Goal: Task Accomplishment & Management: Complete application form

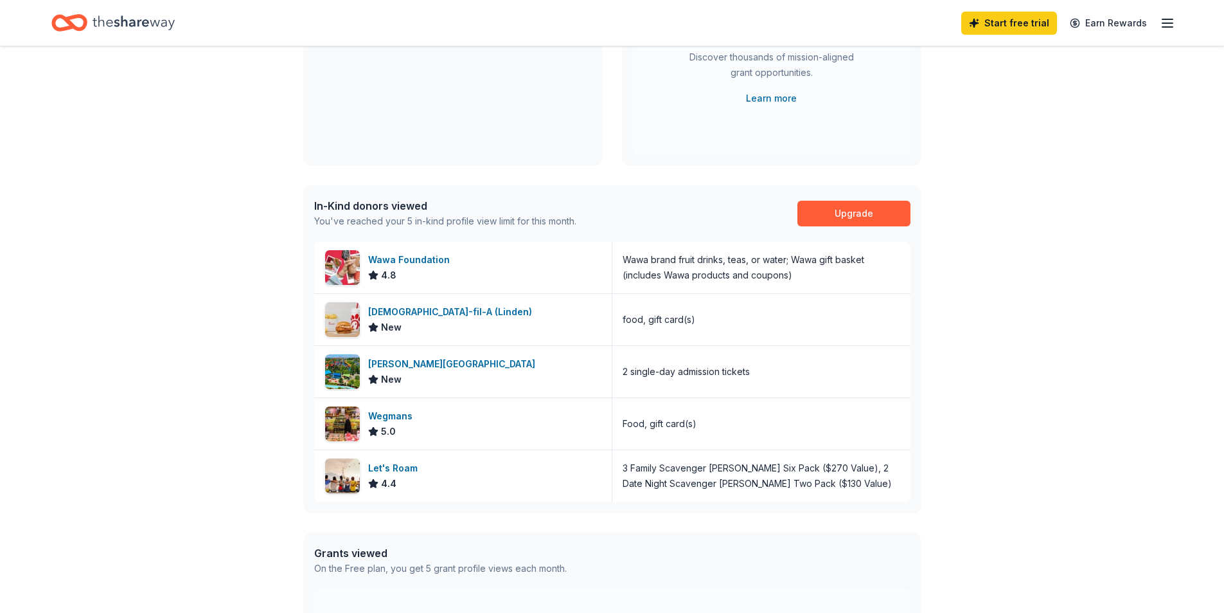
scroll to position [257, 0]
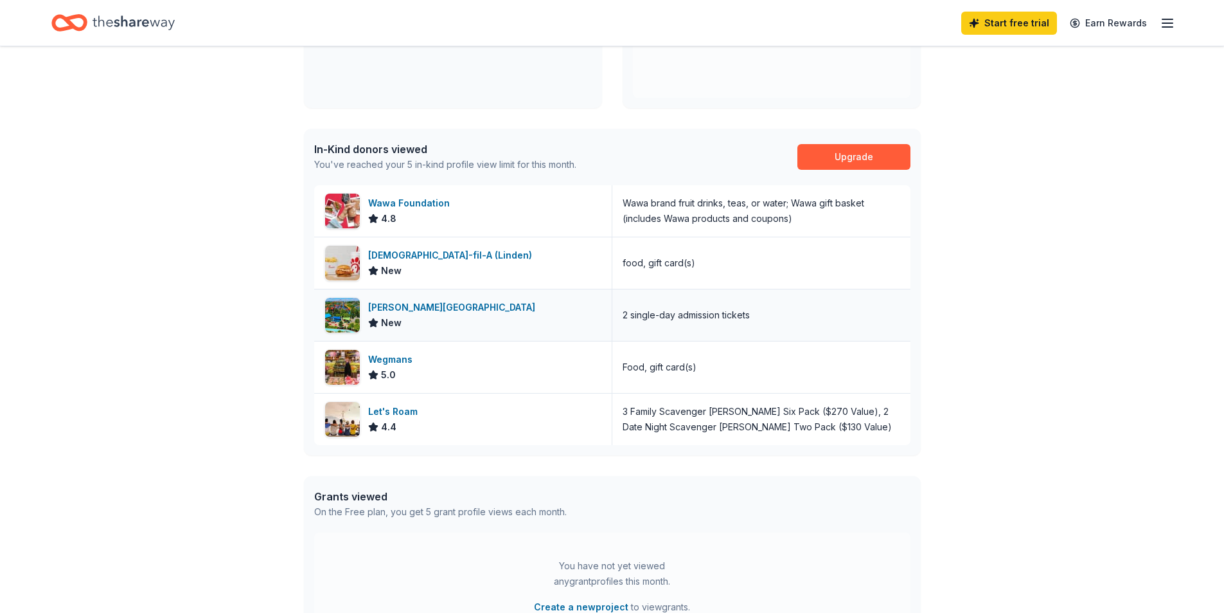
click at [439, 303] on div "[PERSON_NAME][GEOGRAPHIC_DATA]" at bounding box center [454, 307] width 172 height 15
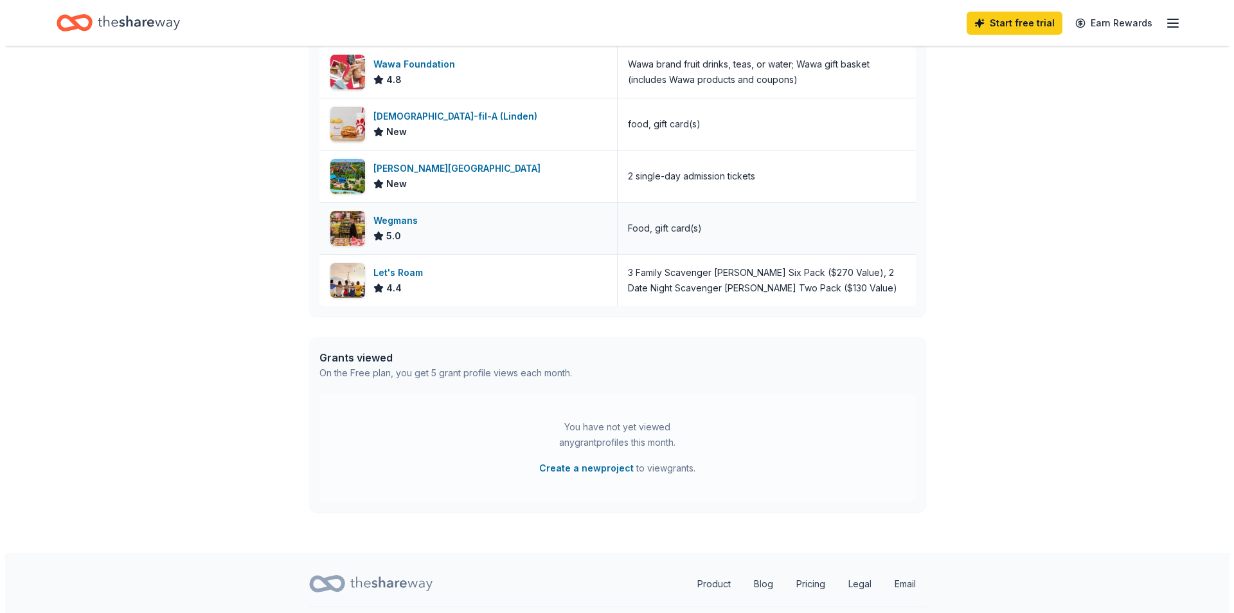
scroll to position [429, 0]
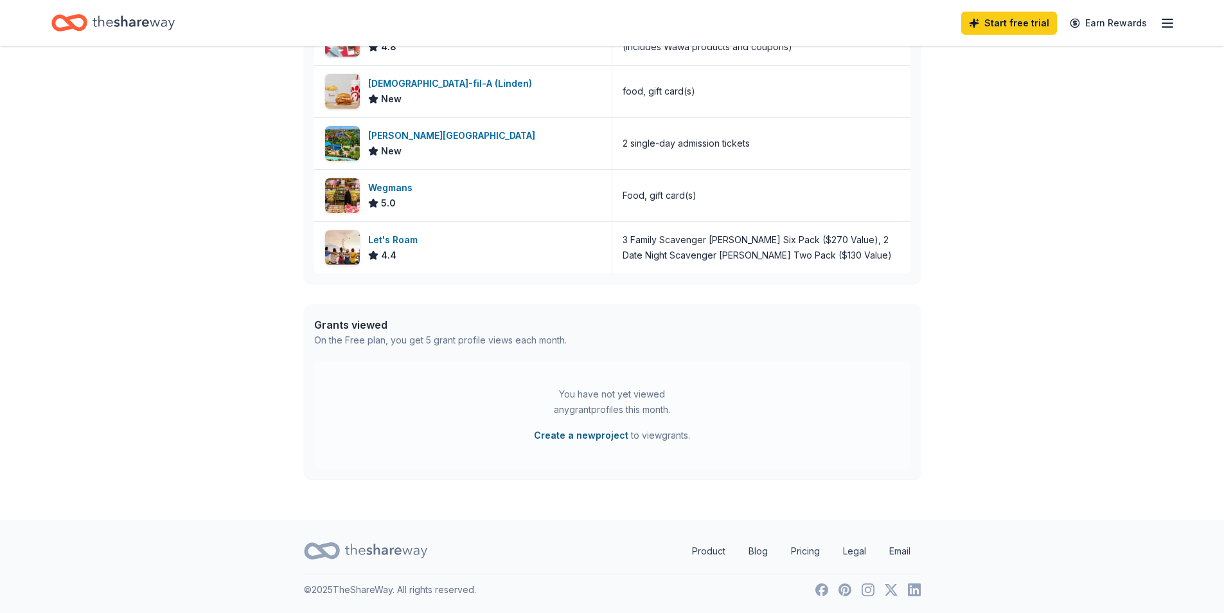
click at [567, 436] on button "Create a new project" at bounding box center [581, 434] width 94 height 15
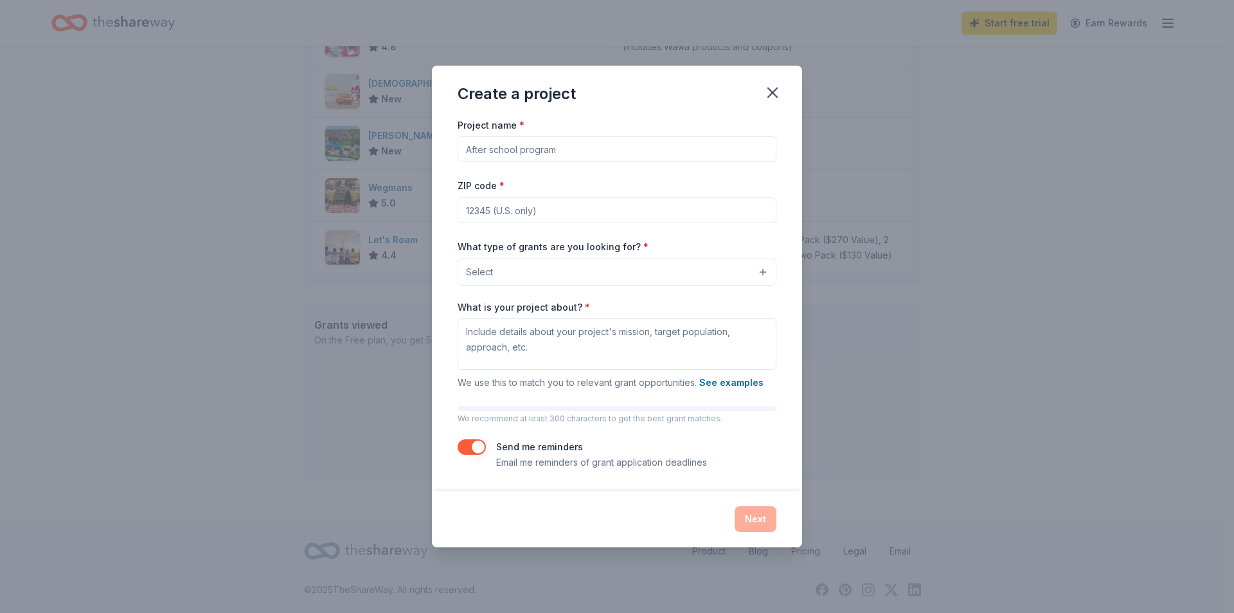
click at [562, 265] on button "Select" at bounding box center [617, 271] width 319 height 27
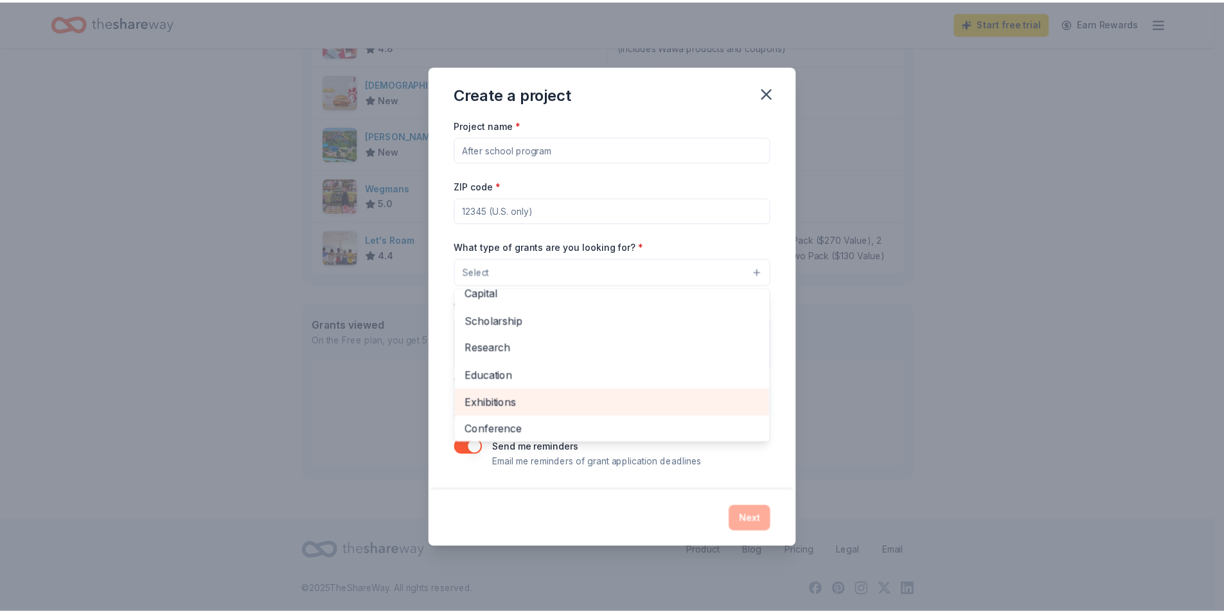
scroll to position [0, 0]
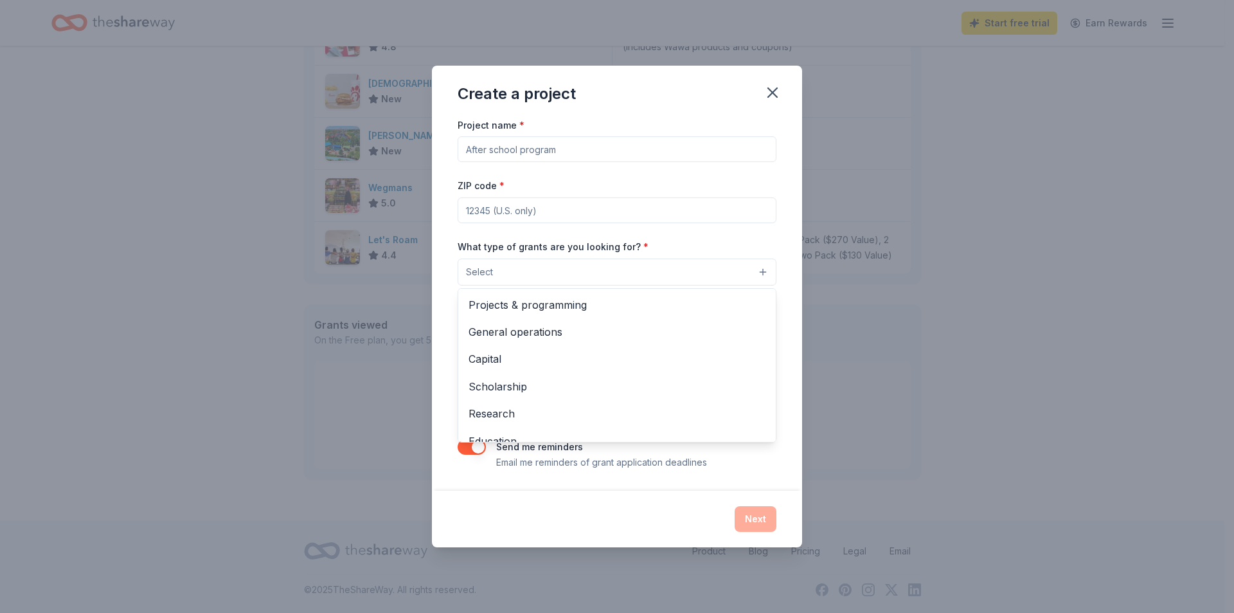
click at [772, 89] on div "Create a project Project name * ZIP code * What type of grants are you looking …" at bounding box center [617, 306] width 370 height 481
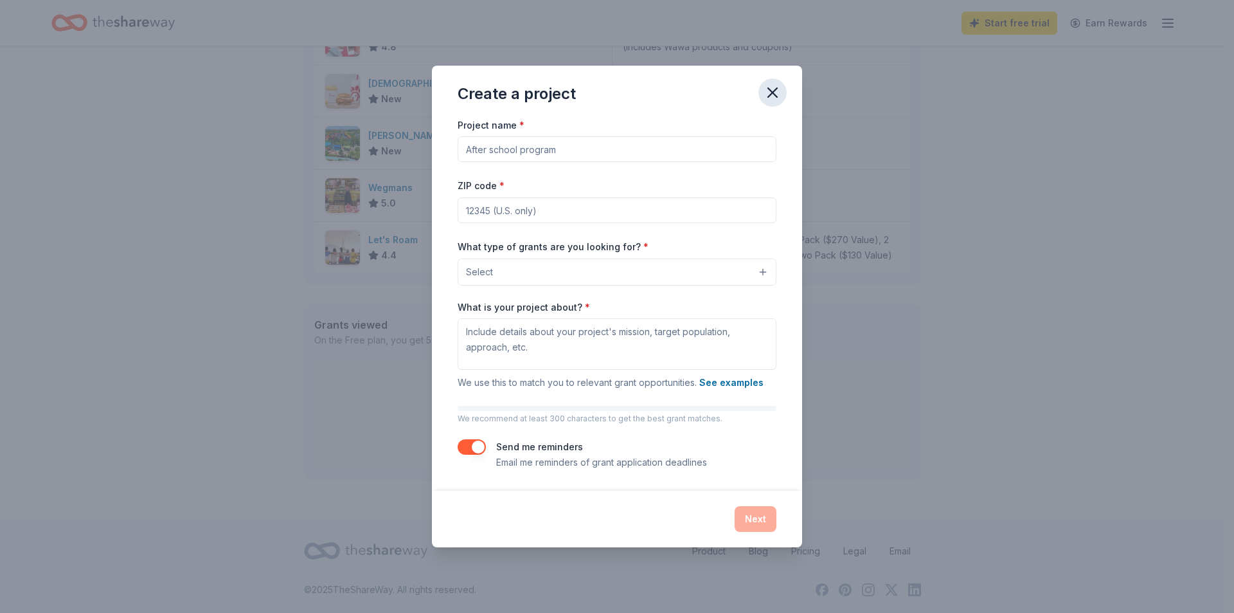
click at [774, 92] on icon "button" at bounding box center [772, 92] width 9 height 9
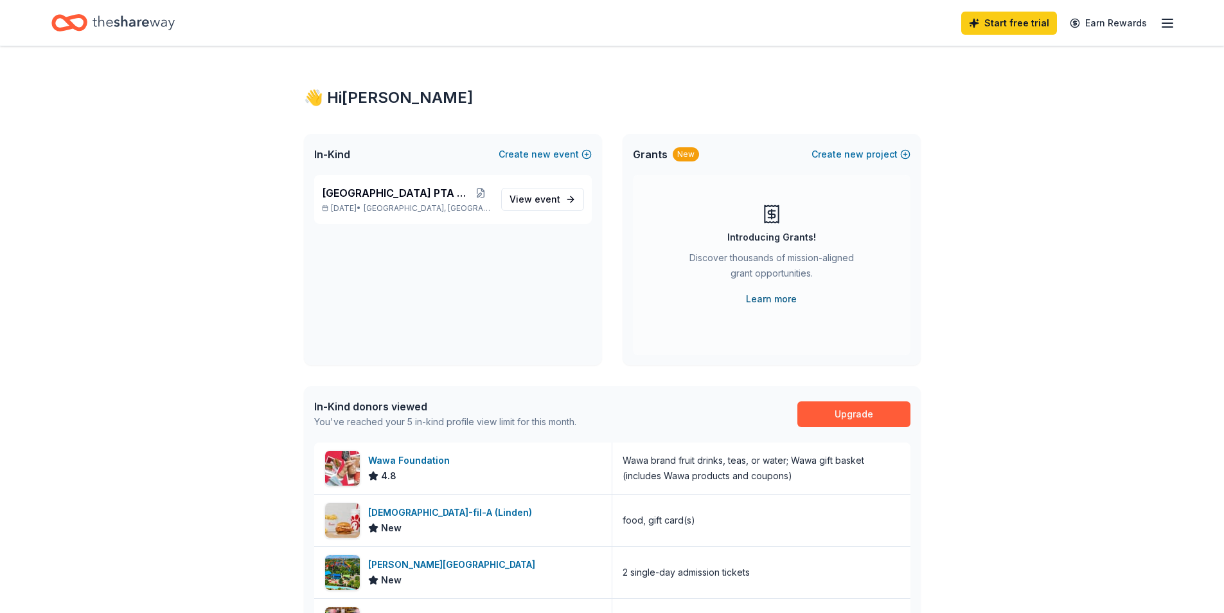
click at [777, 301] on link "Learn more" at bounding box center [771, 298] width 51 height 15
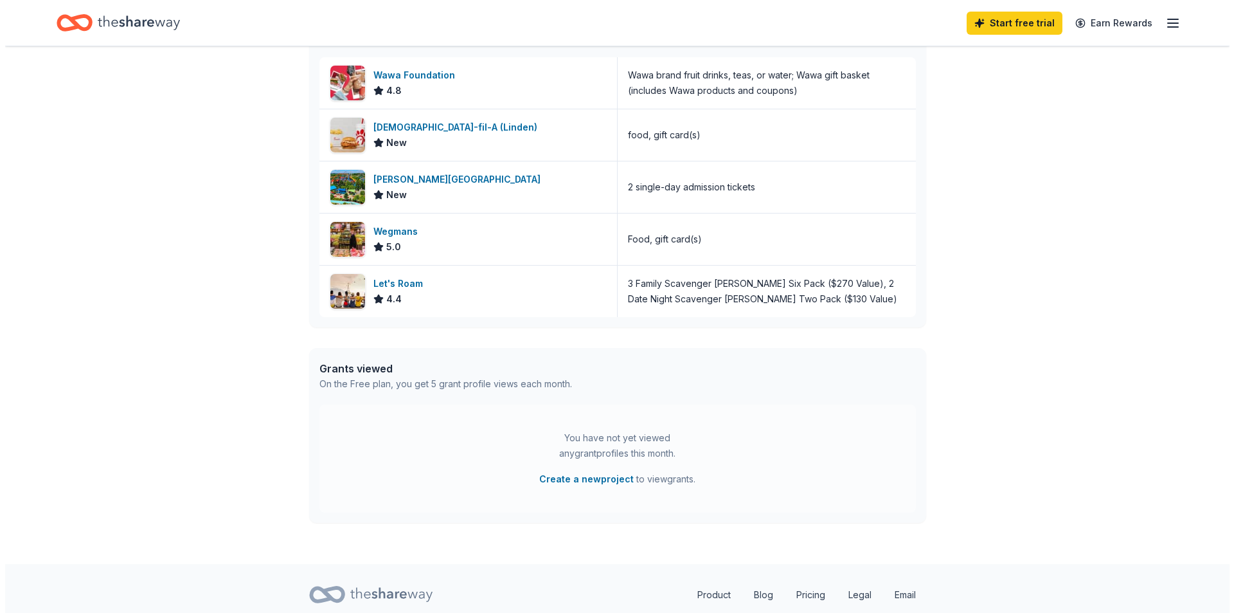
scroll to position [429, 0]
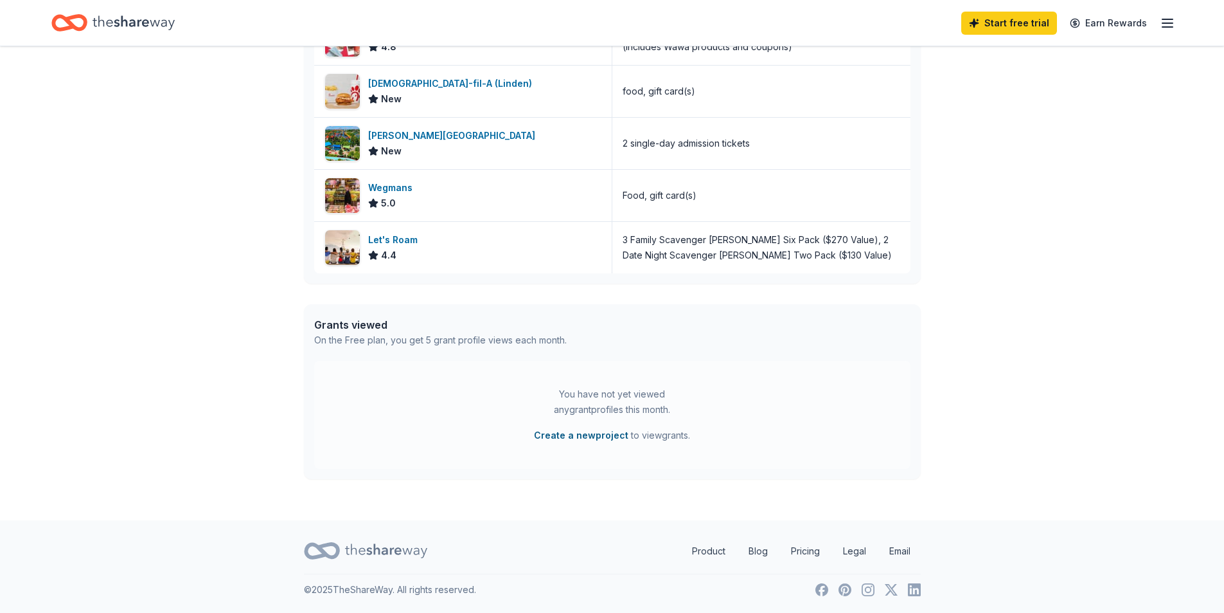
click at [603, 434] on button "Create a new project" at bounding box center [581, 434] width 94 height 15
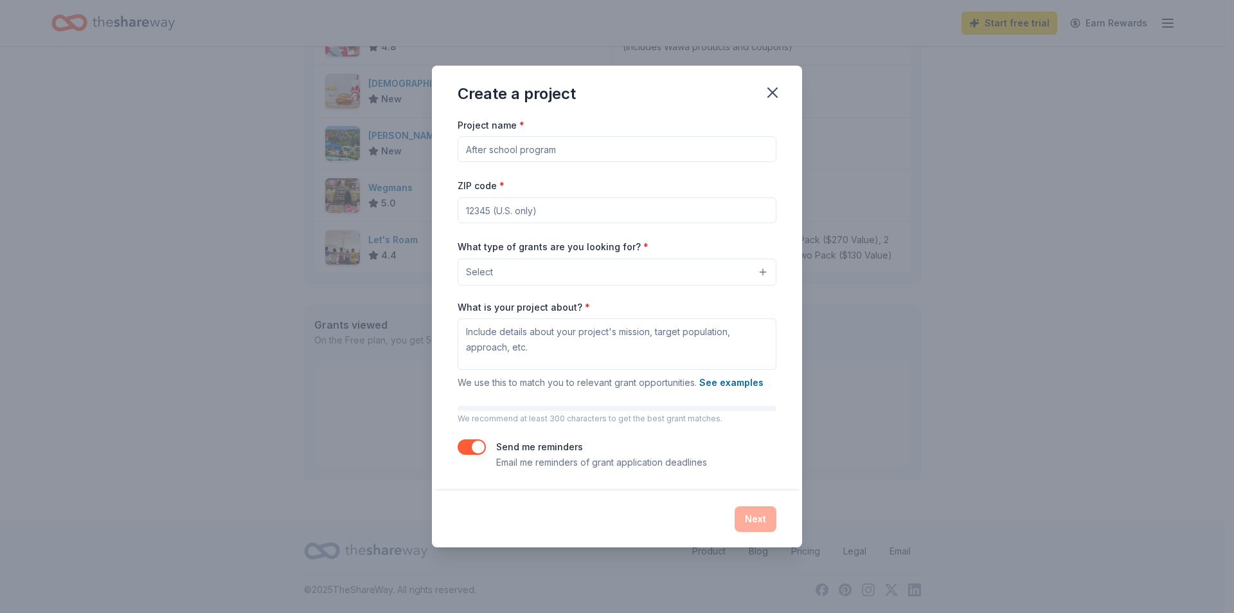
click at [576, 153] on input "Project name *" at bounding box center [617, 149] width 319 height 26
drag, startPoint x: 574, startPoint y: 148, endPoint x: 563, endPoint y: 149, distance: 11.0
click at [563, 149] on input "Project name *" at bounding box center [617, 149] width 319 height 26
type input "C"
type input "Valley Road School Tricky Tray fundraiser"
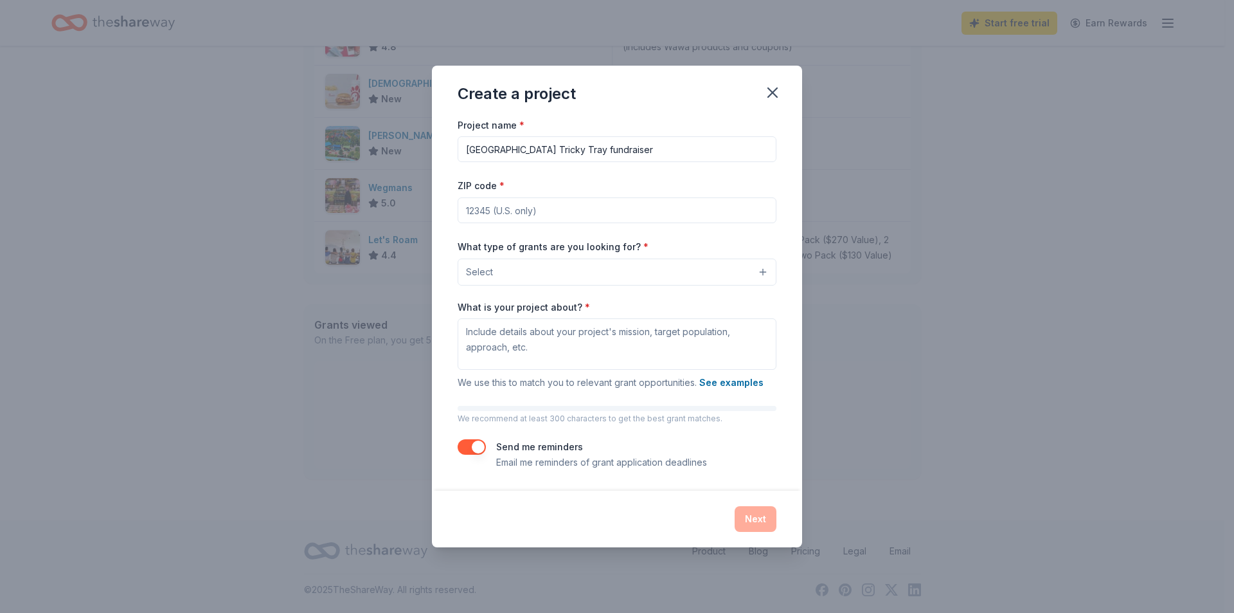
click at [564, 213] on input "ZIP code *" at bounding box center [617, 210] width 319 height 26
type input "07066"
click at [974, 233] on div "Create a project Project name * Valley Road School Tricky Tray fundraiser ZIP c…" at bounding box center [617, 306] width 1234 height 613
click at [513, 270] on button "Select" at bounding box center [617, 271] width 319 height 27
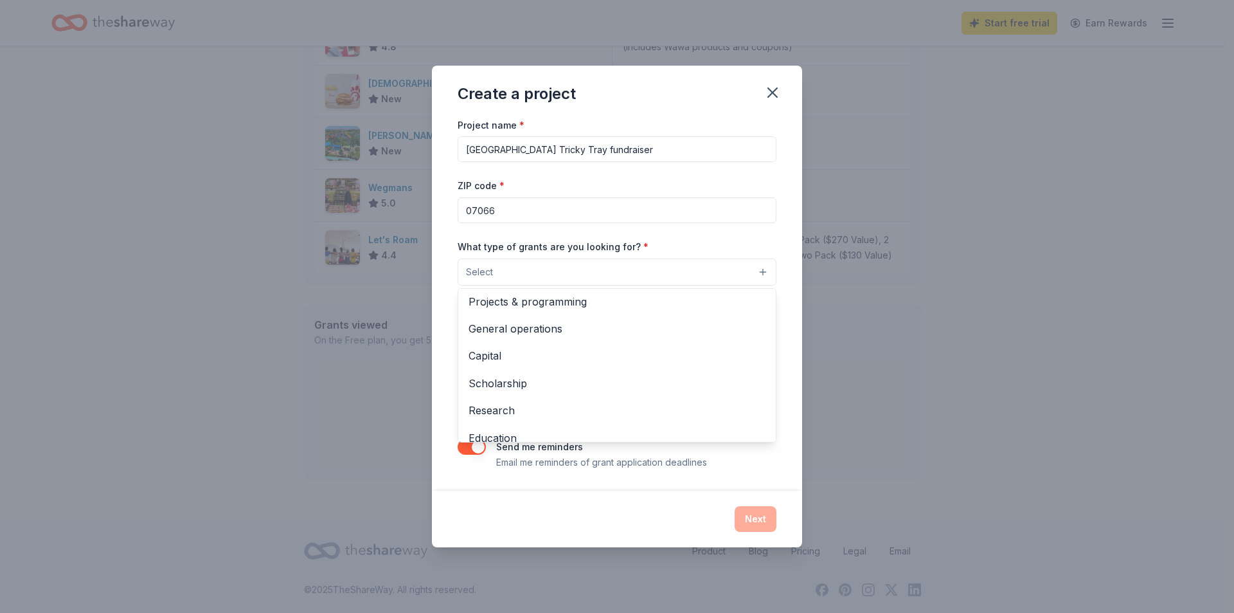
scroll to position [0, 0]
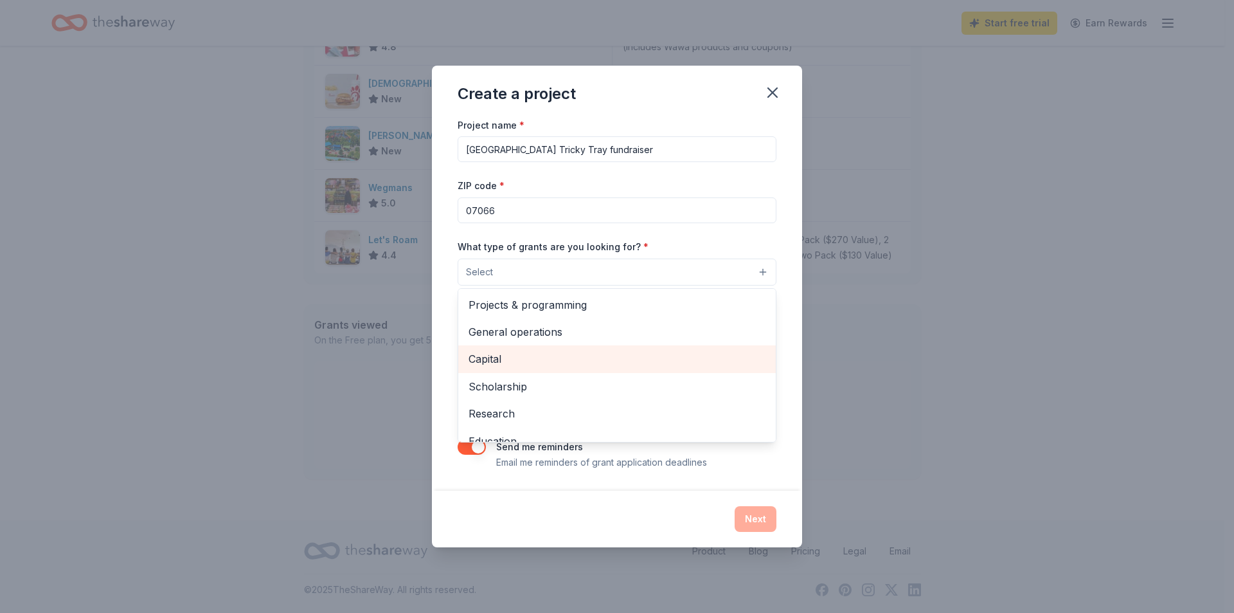
click at [502, 355] on span "Capital" at bounding box center [617, 358] width 297 height 17
click at [364, 386] on div "Create a project Project name * Valley Road School Tricky Tray fundraiser ZIP c…" at bounding box center [617, 306] width 1234 height 613
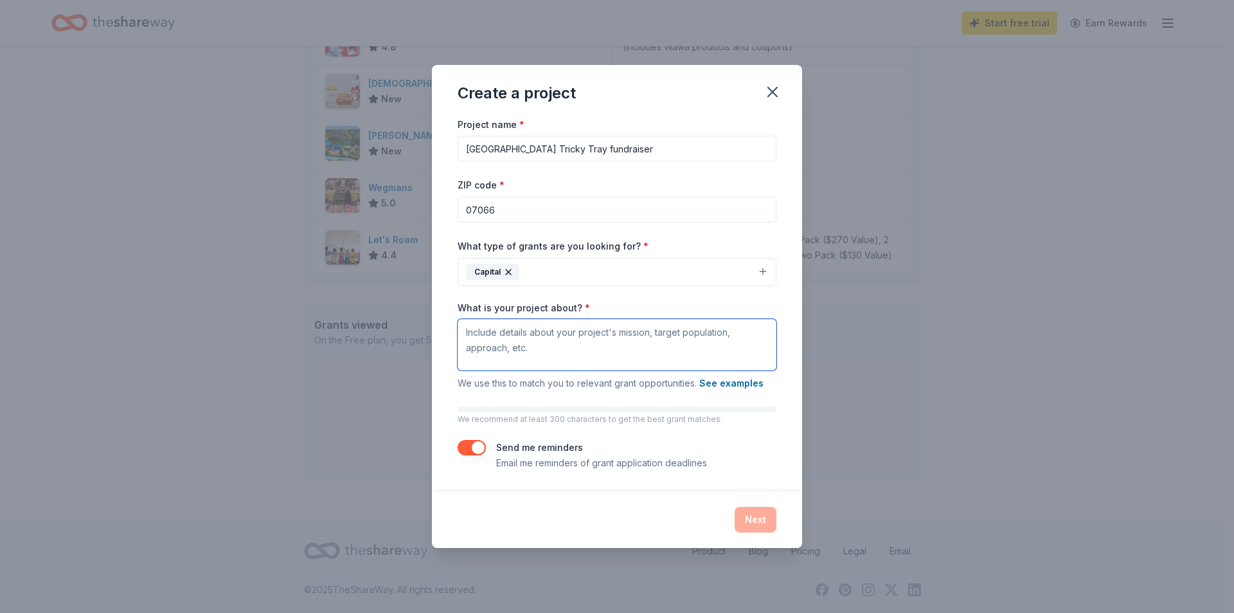
click at [550, 343] on textarea "What is your project about? *" at bounding box center [617, 344] width 319 height 51
click at [692, 265] on button "Capital" at bounding box center [617, 272] width 319 height 28
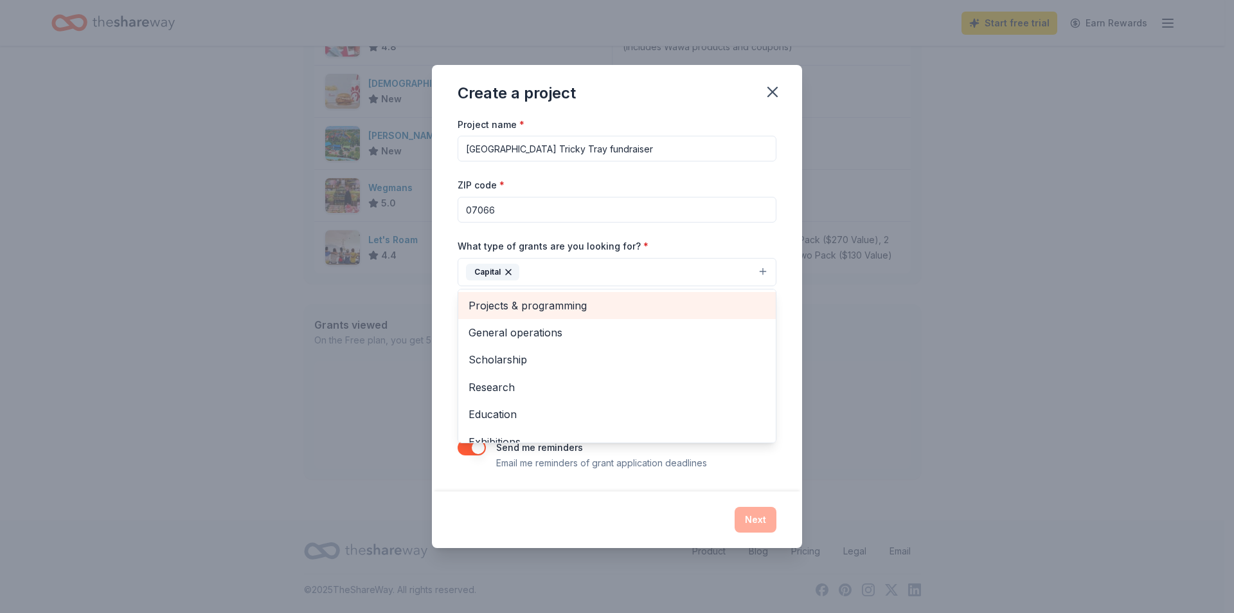
click at [563, 303] on span "Projects & programming" at bounding box center [617, 305] width 297 height 17
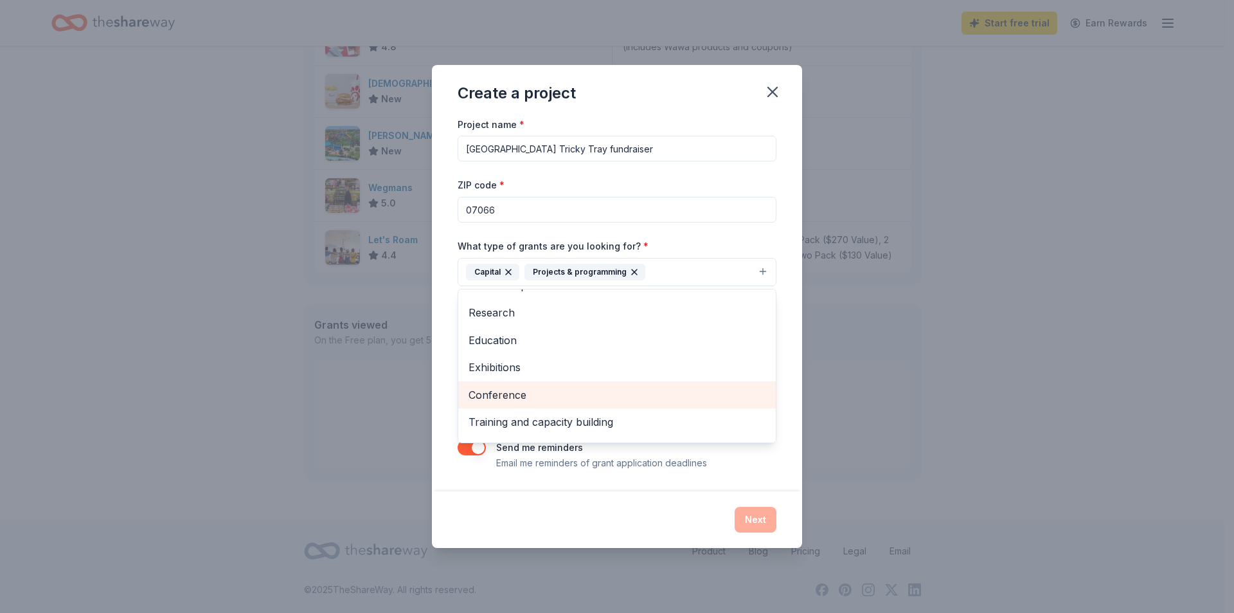
scroll to position [97, 0]
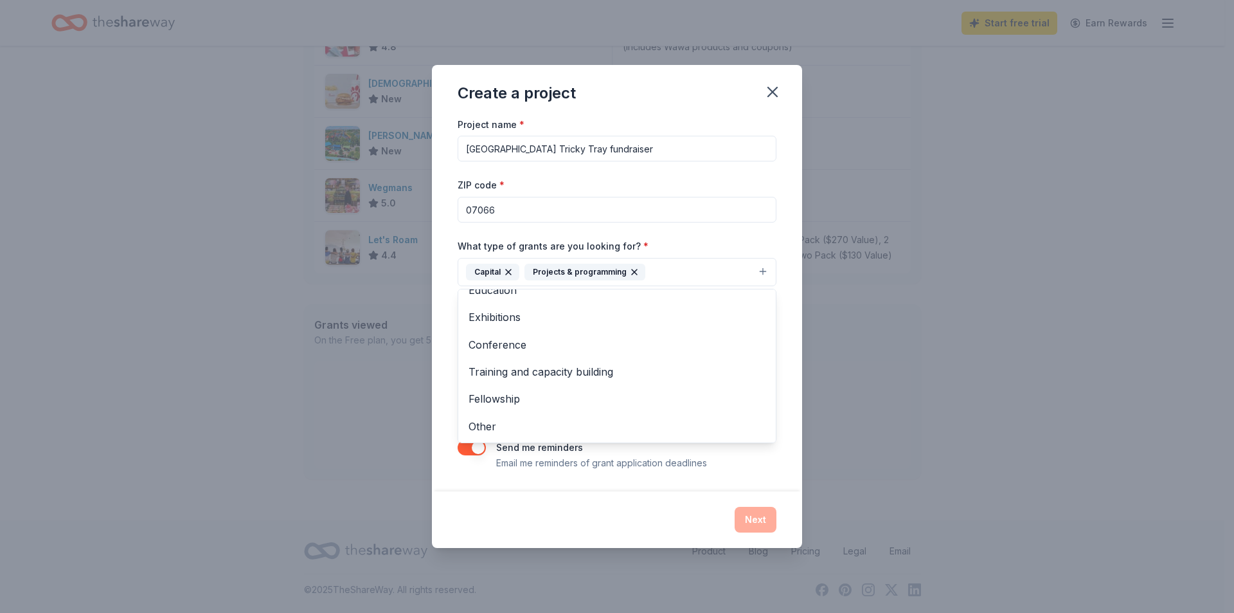
click at [174, 366] on div "Create a project Project name * Valley Road School Tricky Tray fundraiser ZIP c…" at bounding box center [617, 306] width 1234 height 613
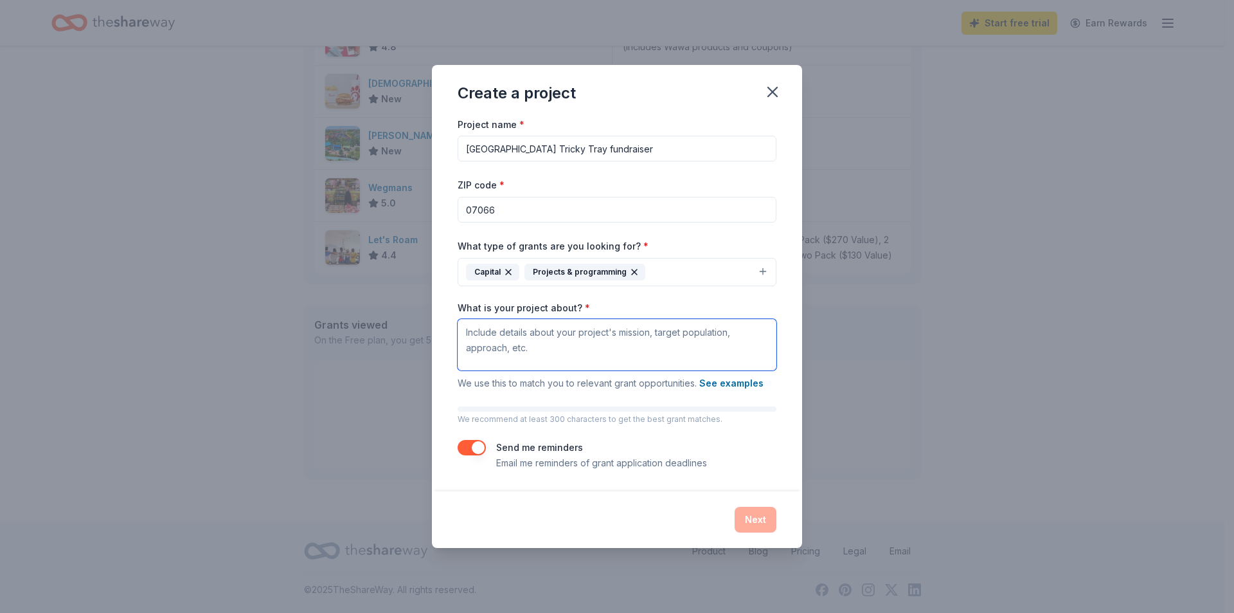
click at [564, 341] on textarea "What is your project about? *" at bounding box center [617, 344] width 319 height 51
click at [484, 330] on textarea "What is your project about? *" at bounding box center [617, 344] width 319 height 51
paste textarea "Valley Road Elementary School PTA will be hosting our annual Tricky Tray fundra…"
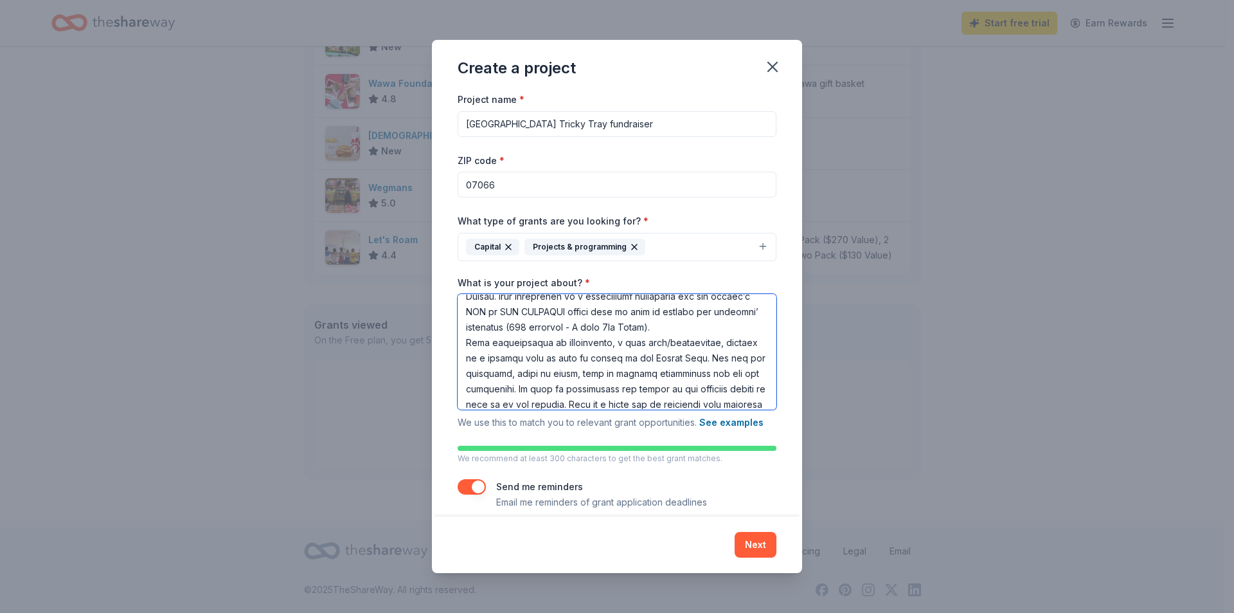
scroll to position [64, 0]
click at [515, 381] on textarea "What is your project about? *" at bounding box center [617, 352] width 319 height 116
click at [506, 350] on textarea "What is your project about? *" at bounding box center [617, 352] width 319 height 116
click at [604, 348] on textarea "What is your project about? *" at bounding box center [617, 352] width 319 height 116
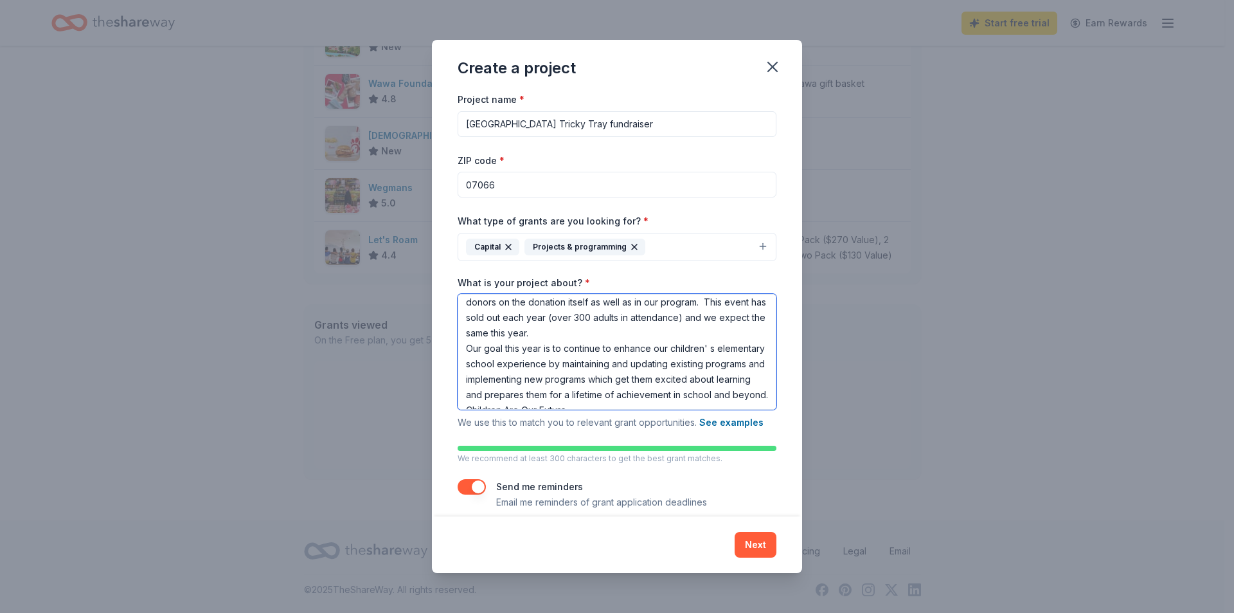
scroll to position [174, 0]
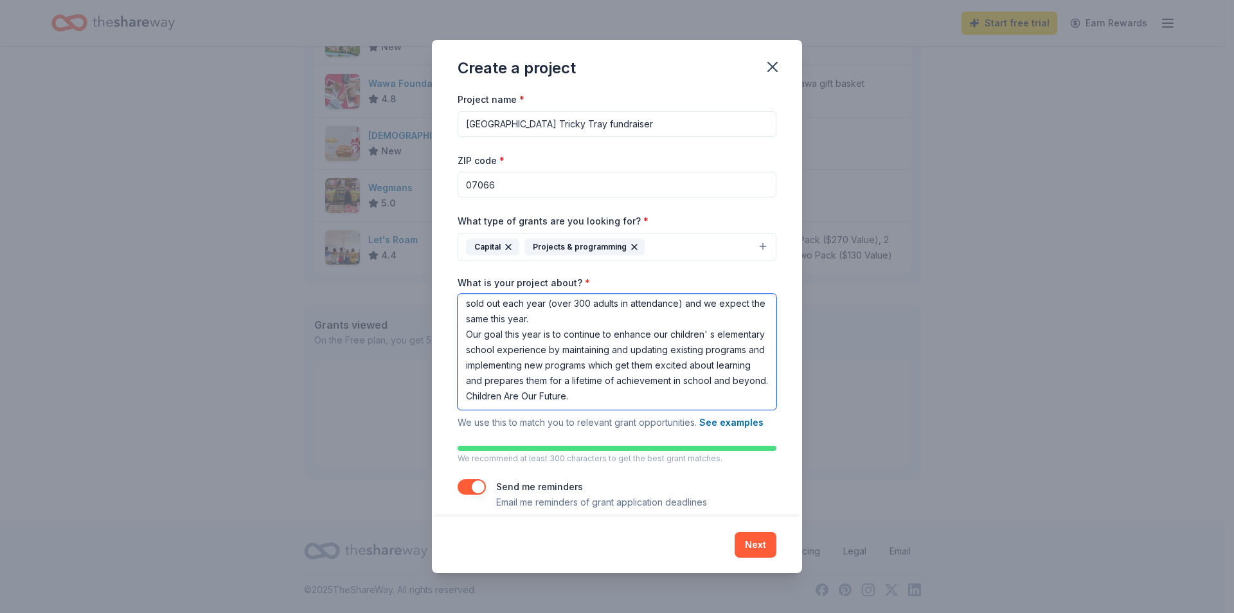
type textarea "Valley Road Elementary School PTA will be hosting our annual Tricky Tray fundra…"
click at [666, 244] on button "Capital Projects & programming" at bounding box center [617, 247] width 319 height 28
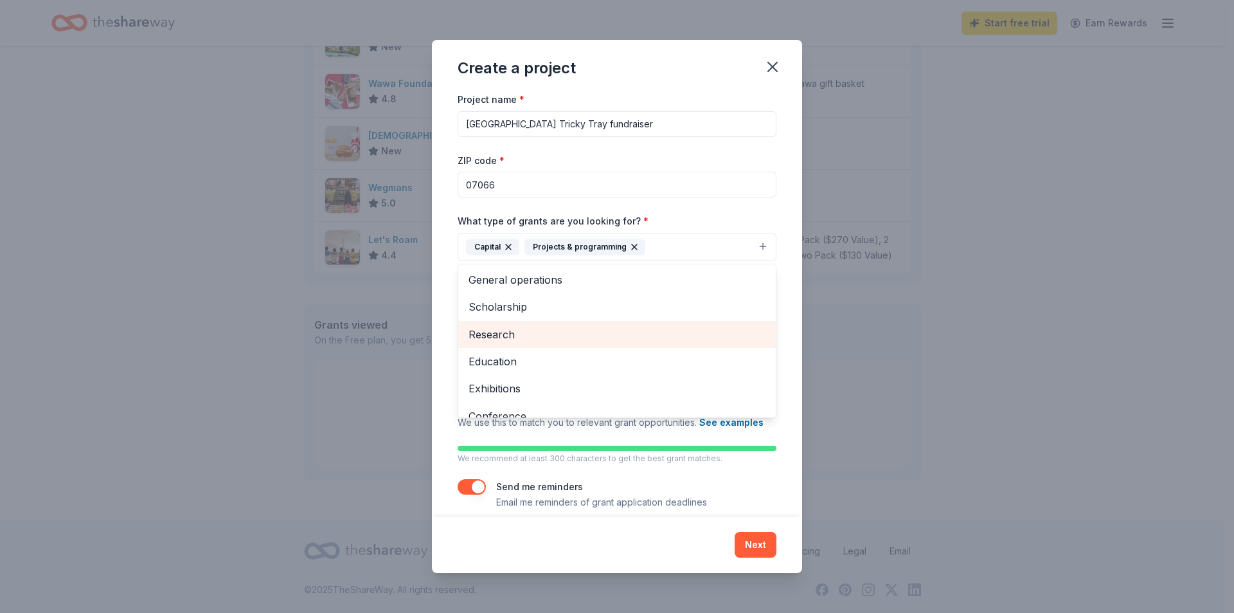
scroll to position [0, 0]
click at [629, 247] on icon "button" at bounding box center [634, 247] width 10 height 10
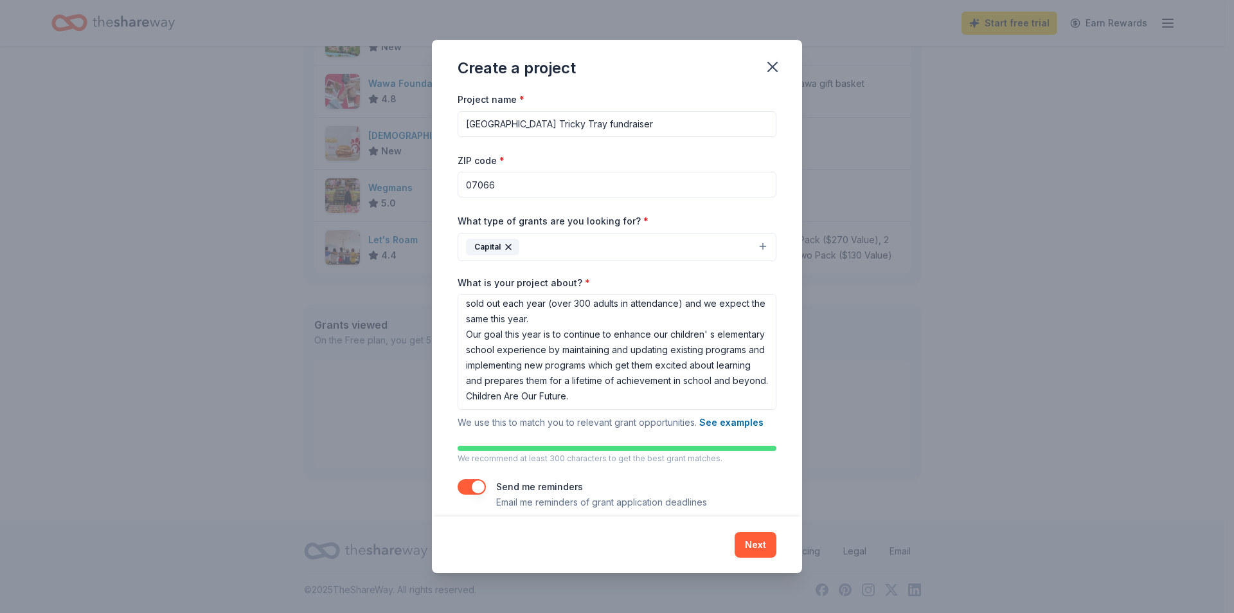
scroll to position [174, 0]
click at [747, 542] on button "Next" at bounding box center [756, 545] width 42 height 26
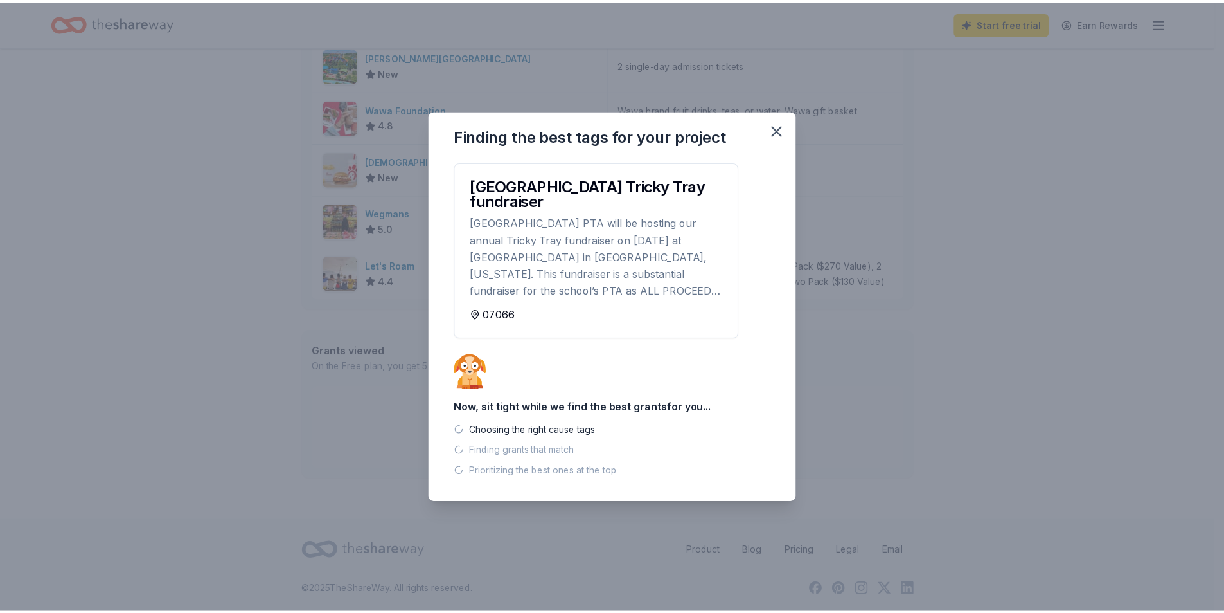
scroll to position [403, 0]
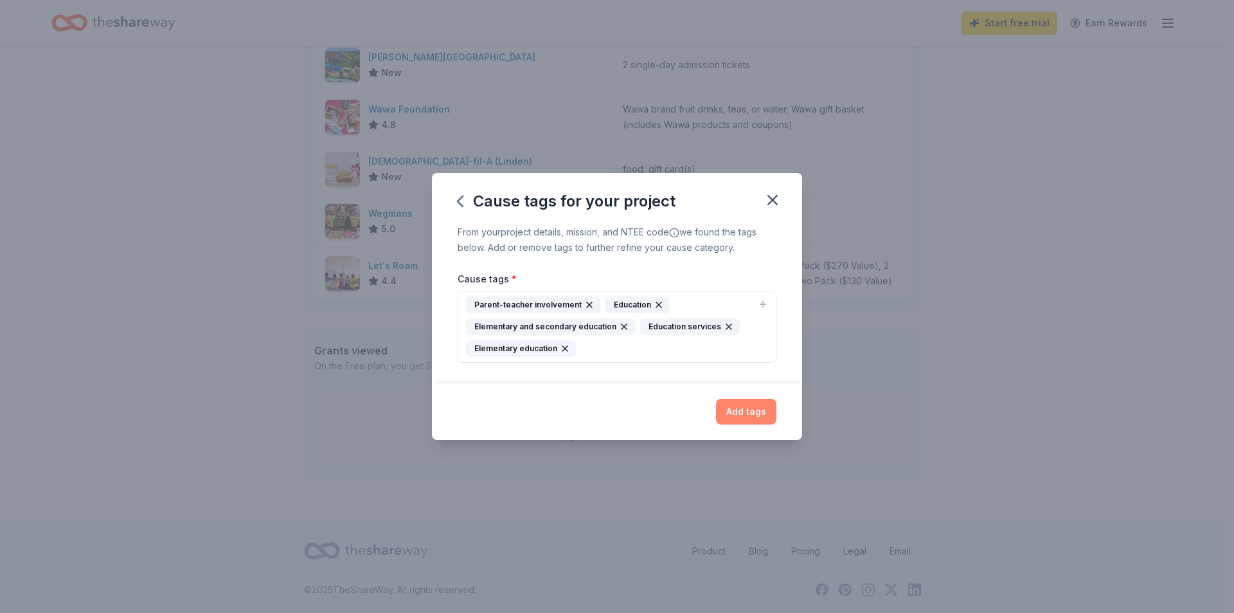
click at [753, 407] on button "Add tags" at bounding box center [746, 411] width 60 height 26
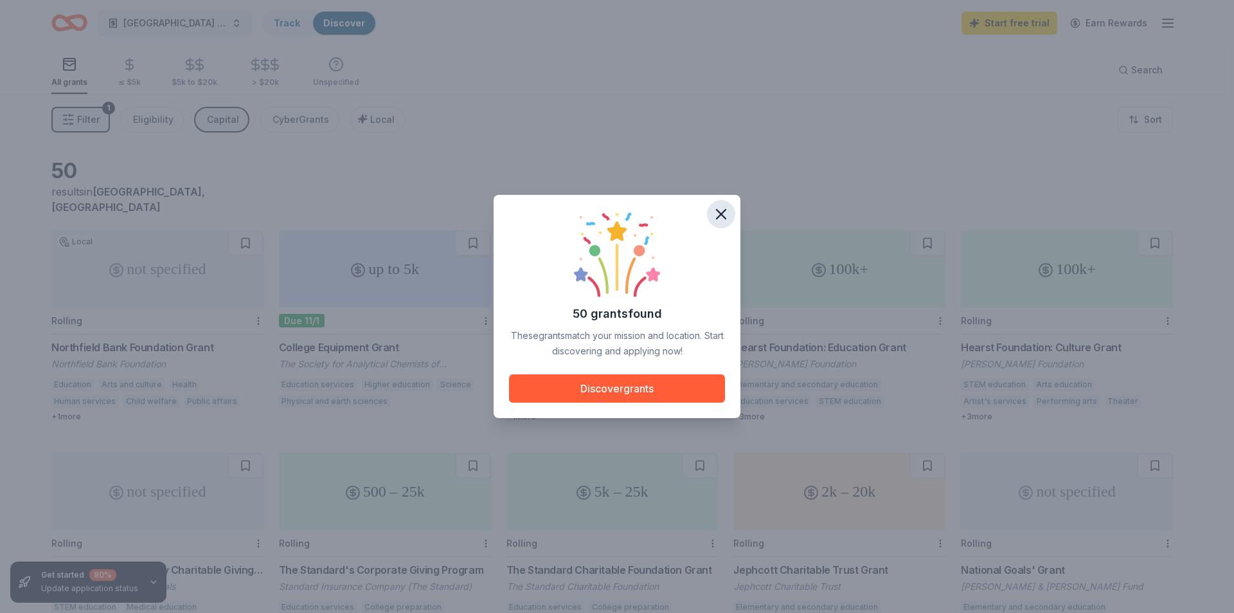
click at [719, 210] on icon "button" at bounding box center [721, 214] width 18 height 18
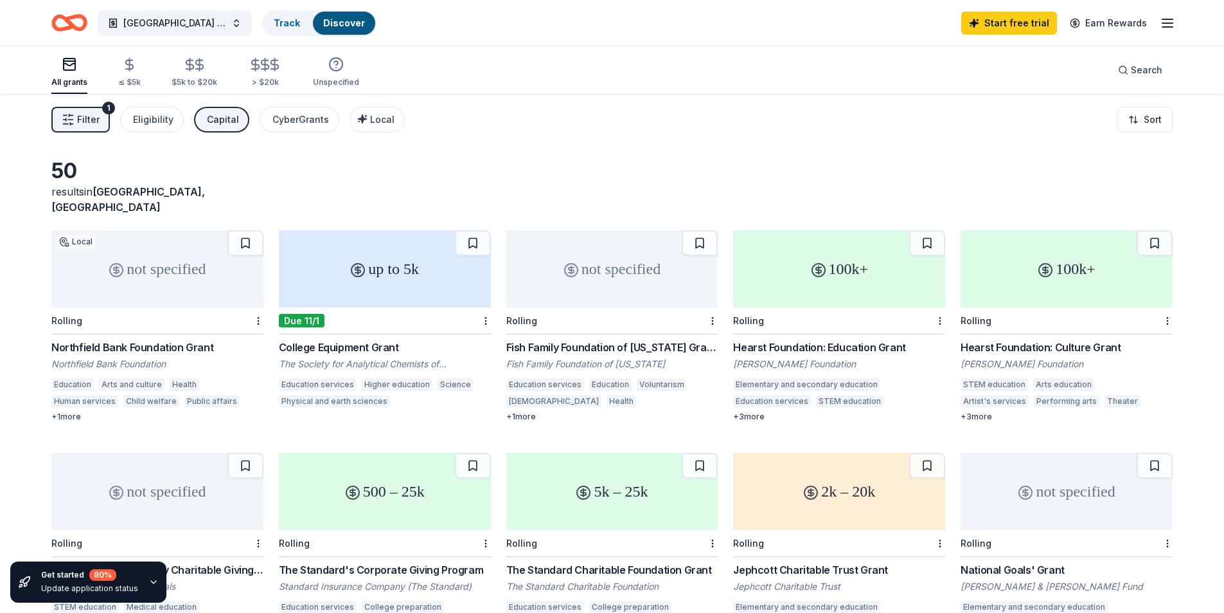
click at [93, 118] on span "Filter" at bounding box center [88, 119] width 22 height 15
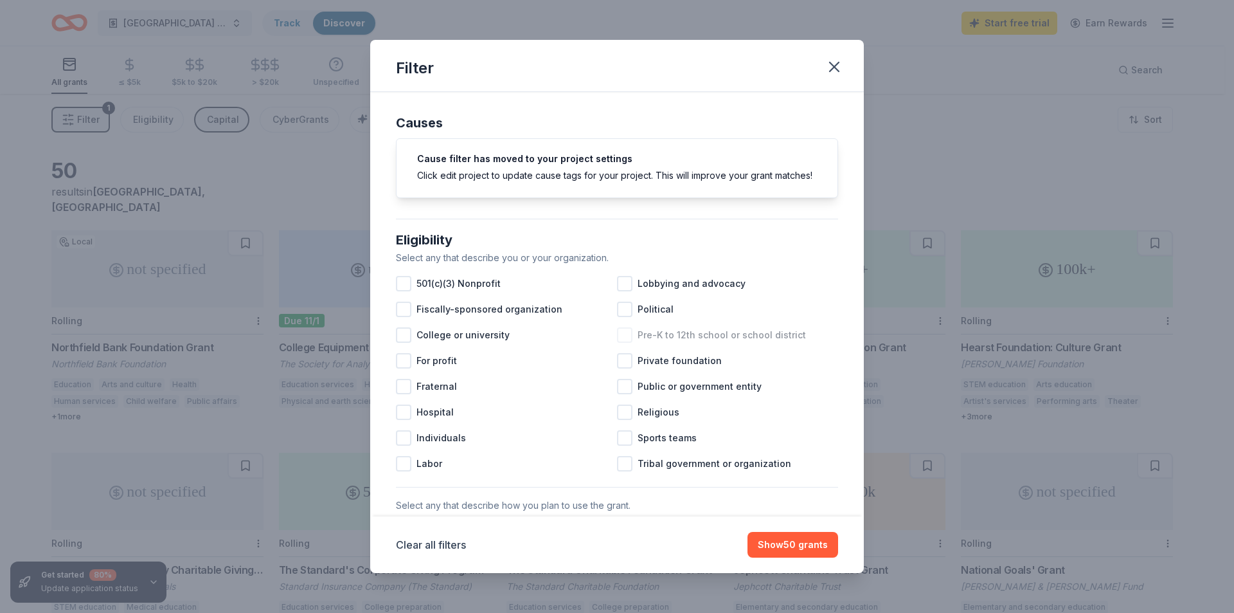
click at [623, 343] on div at bounding box center [624, 334] width 15 height 15
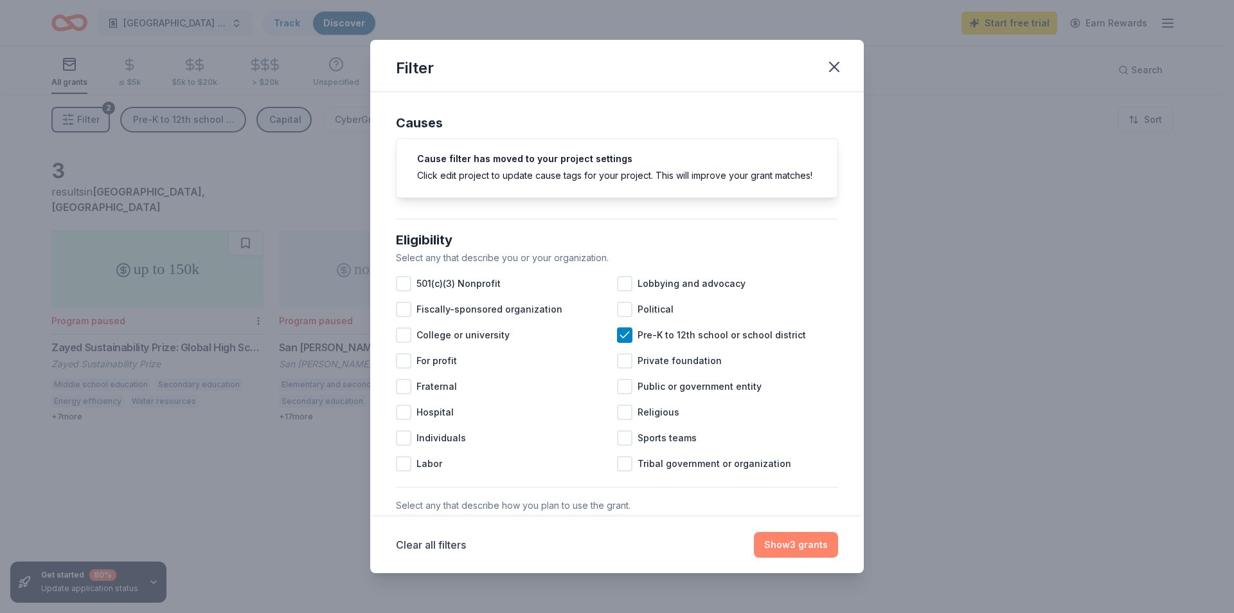
click at [799, 542] on button "Show 3 grants" at bounding box center [796, 545] width 84 height 26
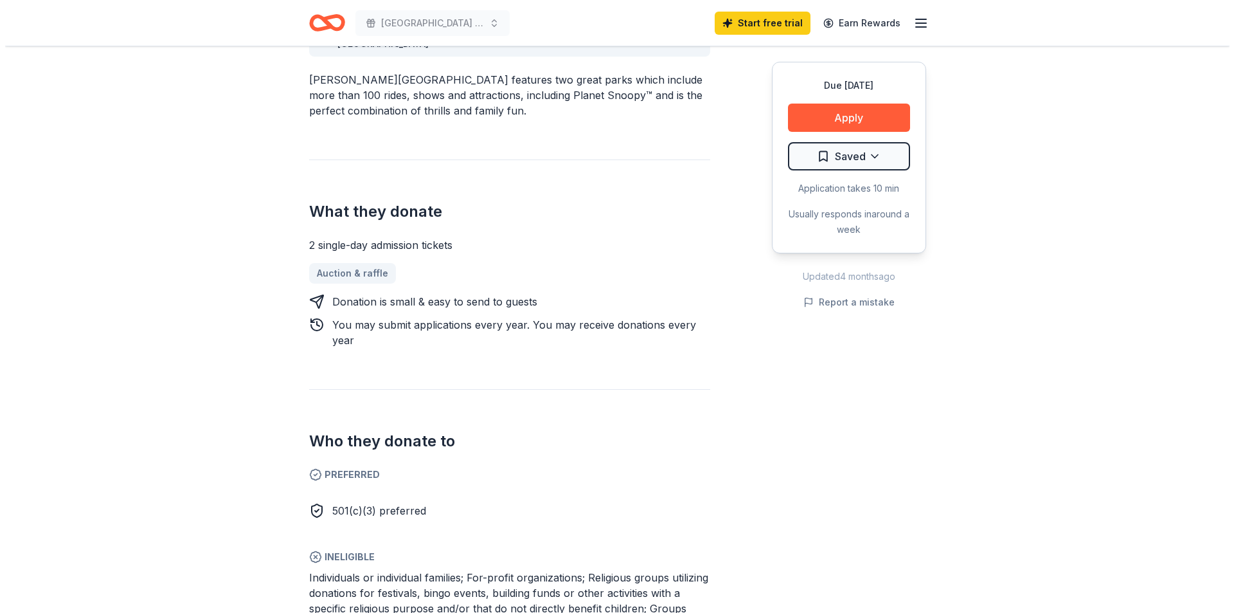
scroll to position [450, 0]
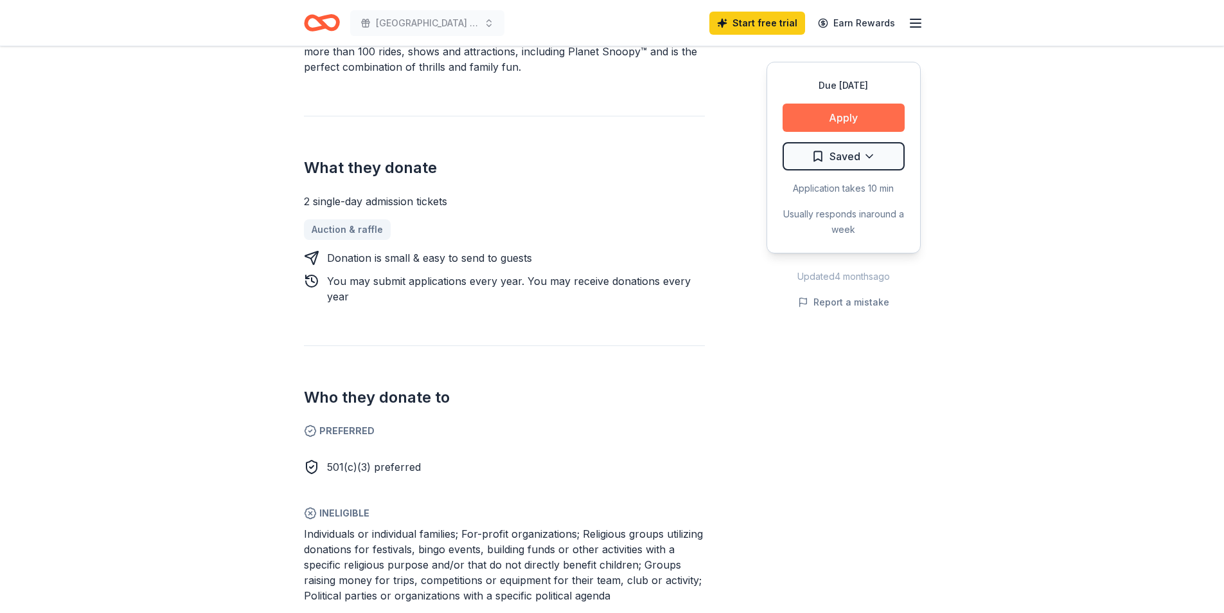
click at [841, 117] on button "Apply" at bounding box center [844, 117] width 122 height 28
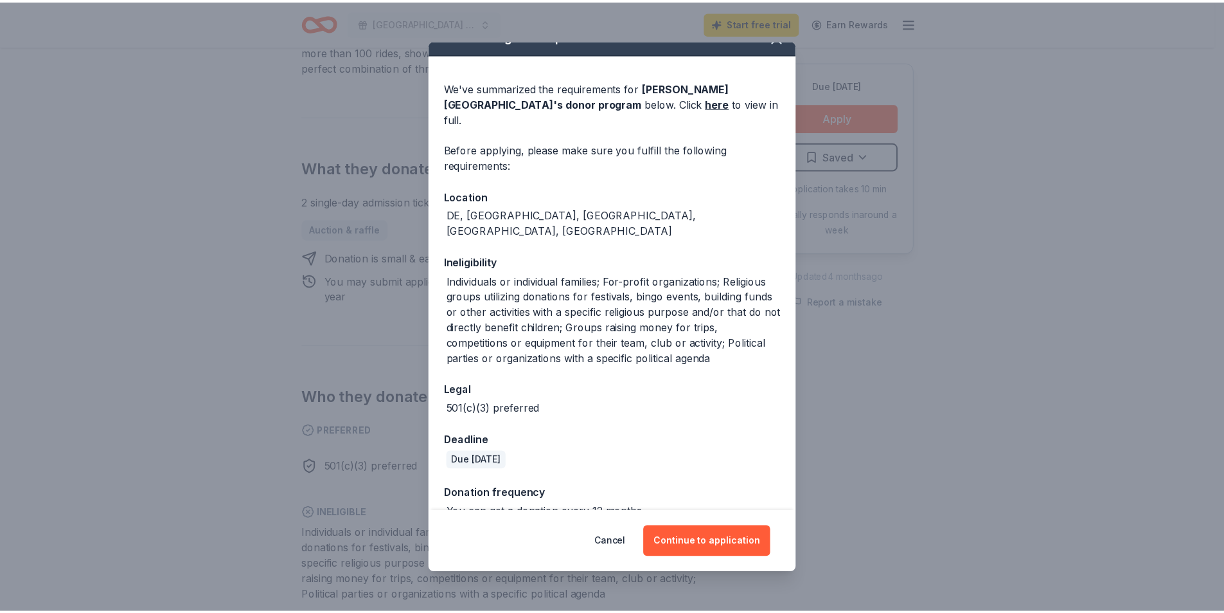
scroll to position [0, 0]
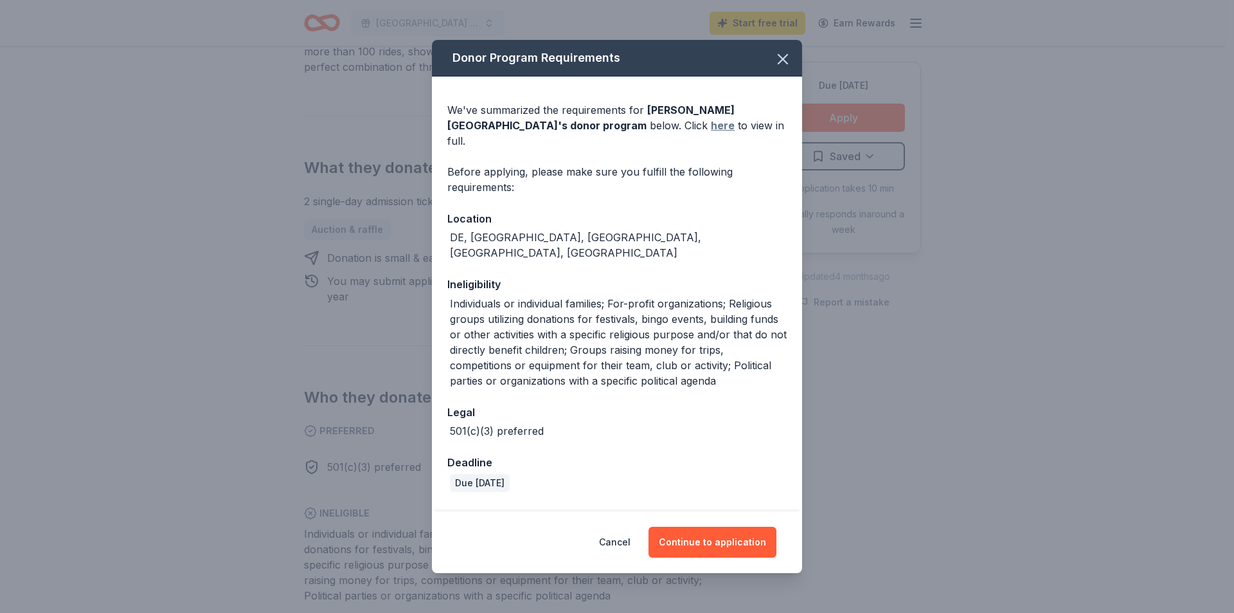
click at [711, 125] on link "here" at bounding box center [723, 125] width 24 height 15
click at [717, 534] on button "Continue to application" at bounding box center [712, 541] width 128 height 31
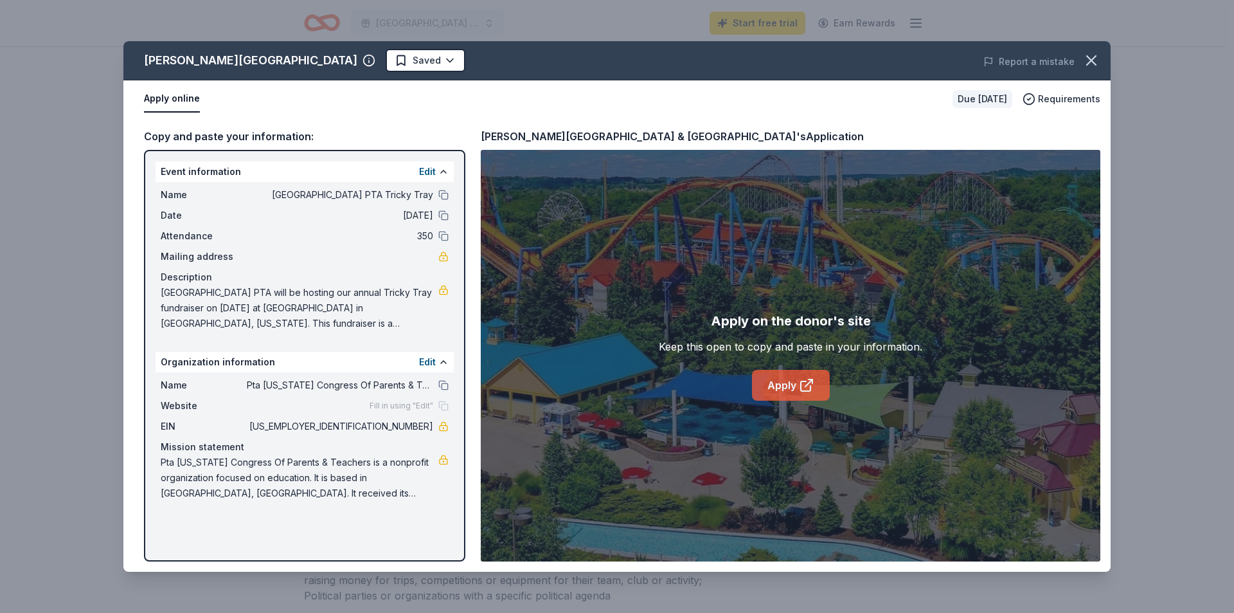
click at [784, 383] on link "Apply" at bounding box center [791, 385] width 78 height 31
click at [1087, 57] on icon "button" at bounding box center [1091, 60] width 9 height 9
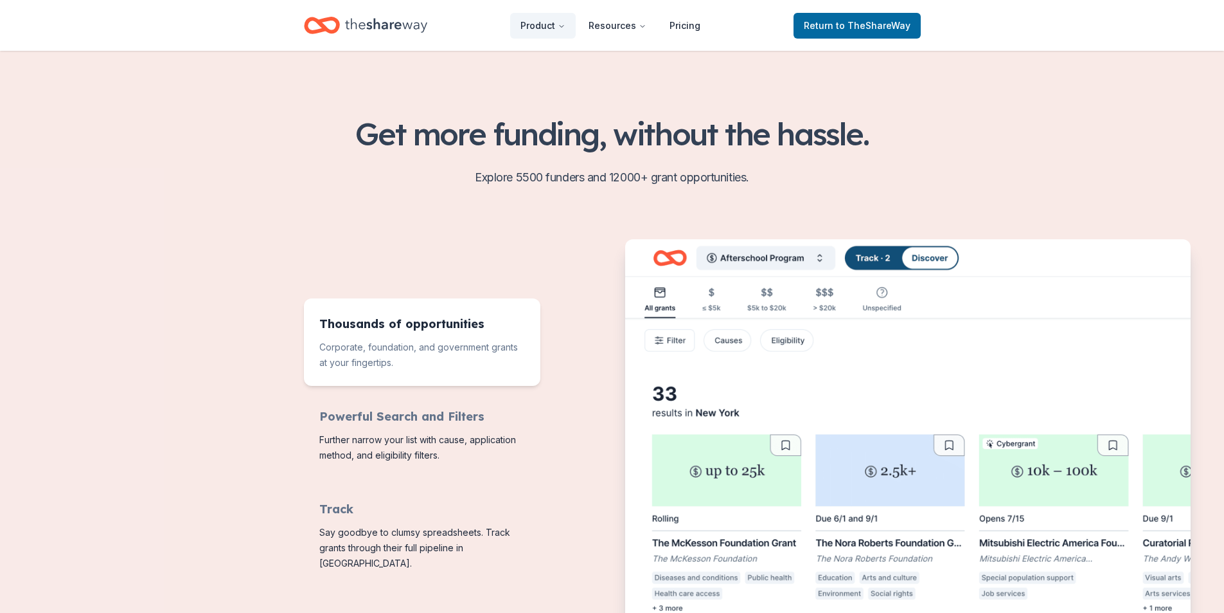
scroll to position [64, 0]
